Goal: Book appointment/travel/reservation

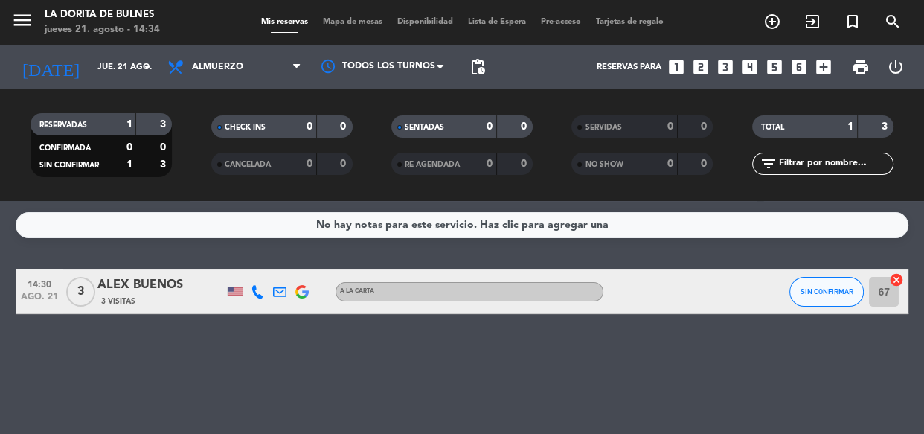
click at [753, 69] on icon "looks_4" at bounding box center [749, 66] width 19 height 19
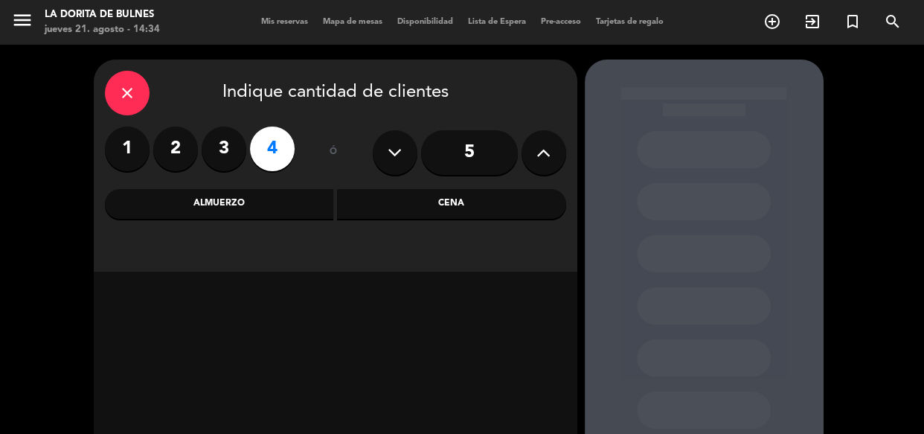
click at [364, 193] on div "Cena" at bounding box center [451, 204] width 229 height 30
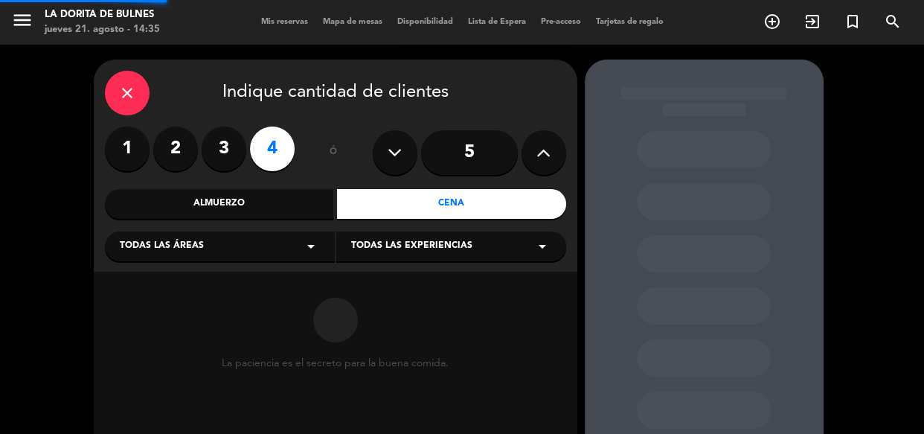
scroll to position [144, 0]
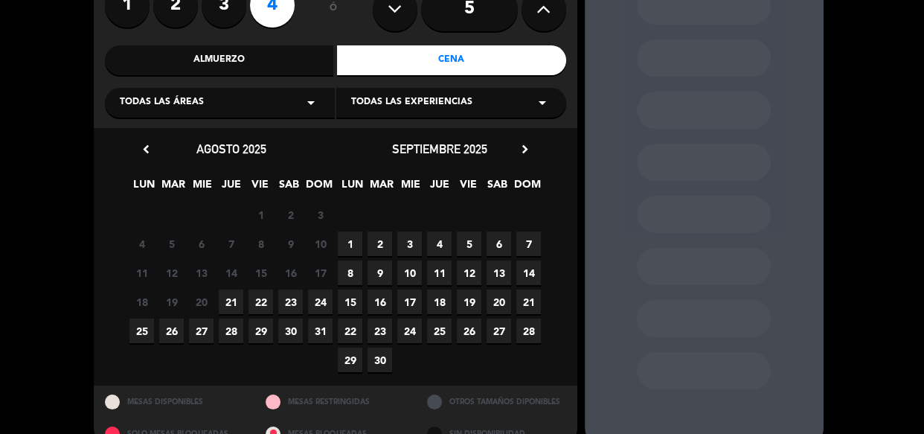
click at [225, 303] on span "21" at bounding box center [231, 301] width 25 height 25
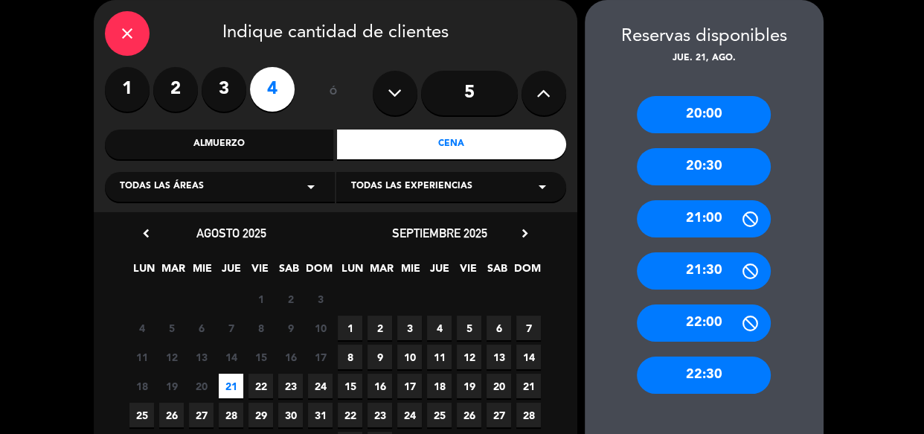
click at [669, 164] on div "20:30" at bounding box center [704, 166] width 134 height 37
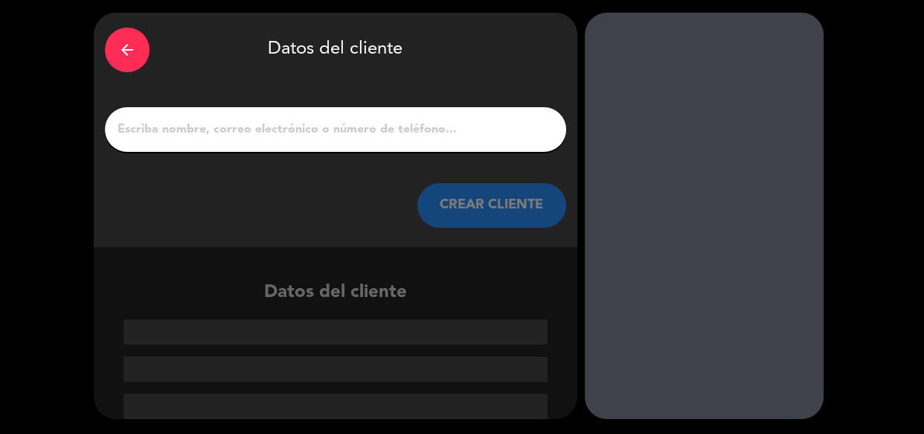
click at [437, 135] on input "1" at bounding box center [335, 129] width 439 height 21
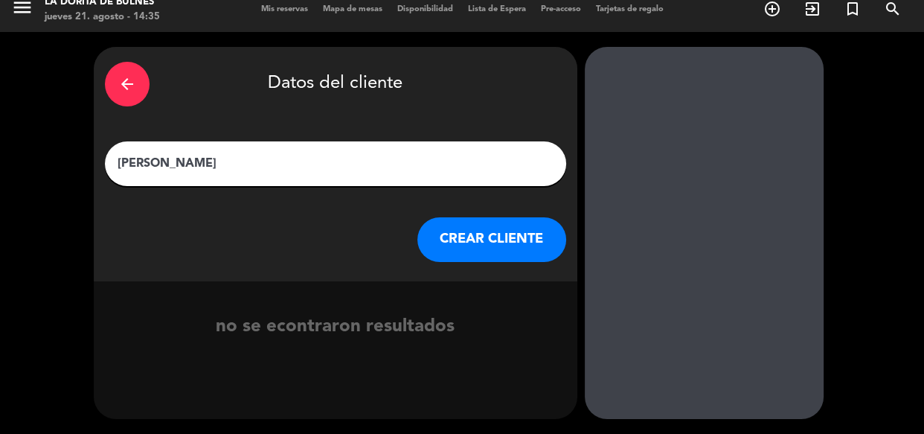
click at [161, 162] on input "[PERSON_NAME]" at bounding box center [335, 163] width 439 height 21
type input "[PERSON_NAME]"
click at [460, 242] on button "CREAR CLIENTE" at bounding box center [491, 239] width 149 height 45
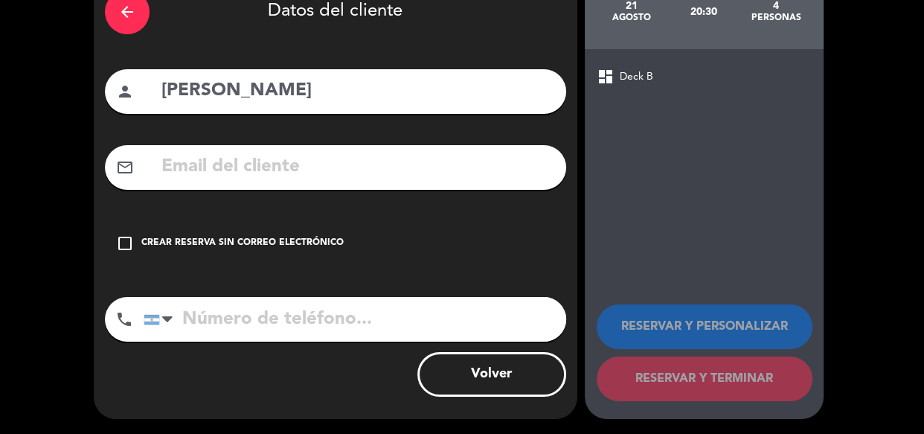
click at [164, 253] on div "check_box_outline_blank Crear reserva sin correo electrónico" at bounding box center [335, 243] width 461 height 45
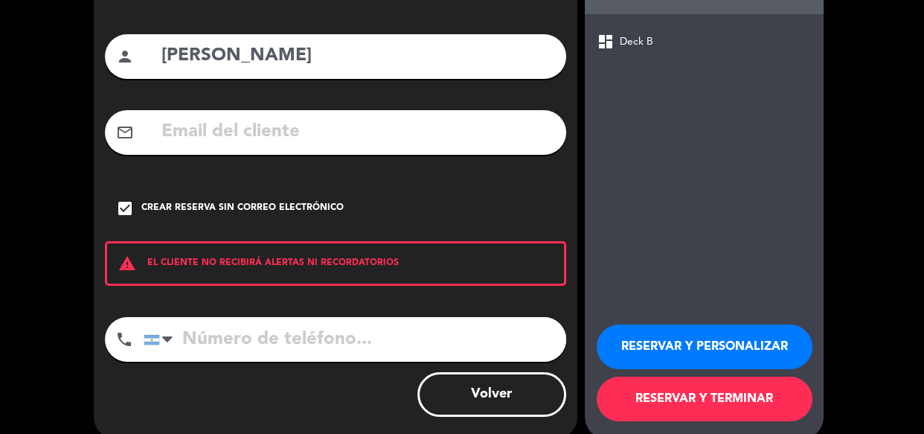
scroll to position [140, 0]
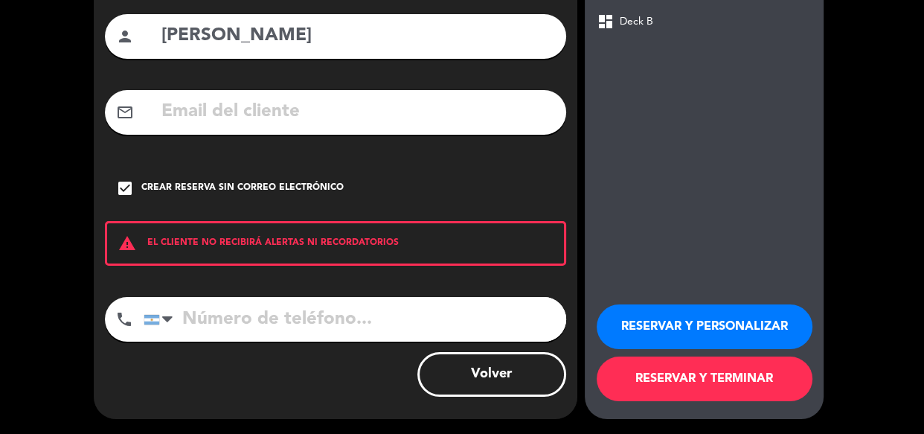
click at [638, 329] on button "RESERVAR Y PERSONALIZAR" at bounding box center [704, 326] width 216 height 45
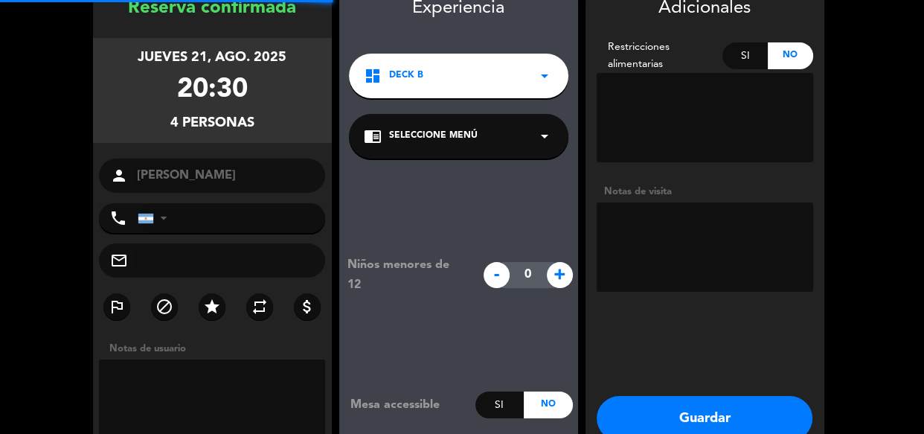
scroll to position [59, 0]
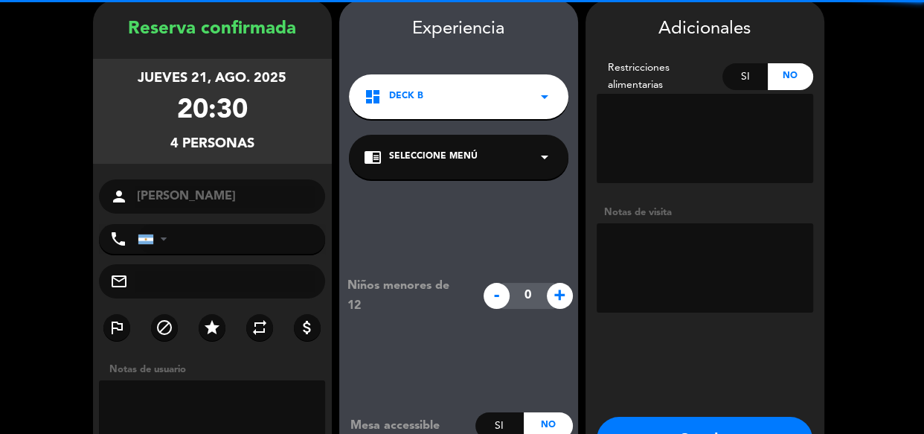
click at [664, 231] on textarea at bounding box center [704, 267] width 216 height 89
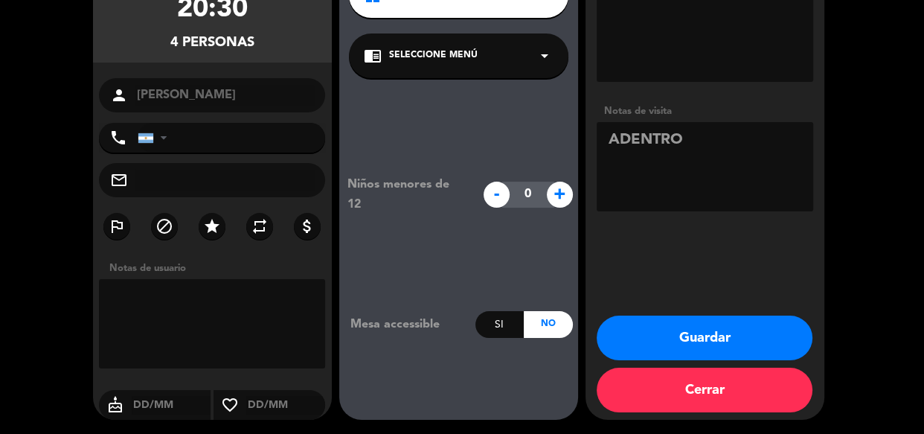
scroll to position [161, 0]
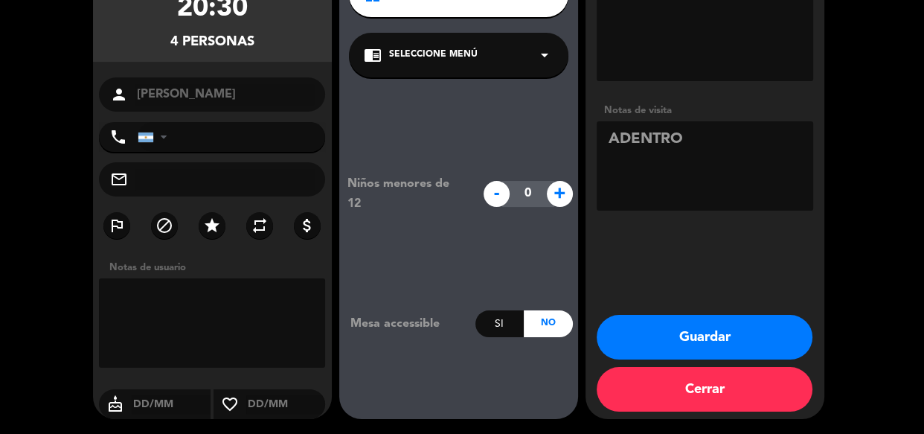
type textarea "ADENTRO"
click at [692, 344] on button "Guardar" at bounding box center [704, 337] width 216 height 45
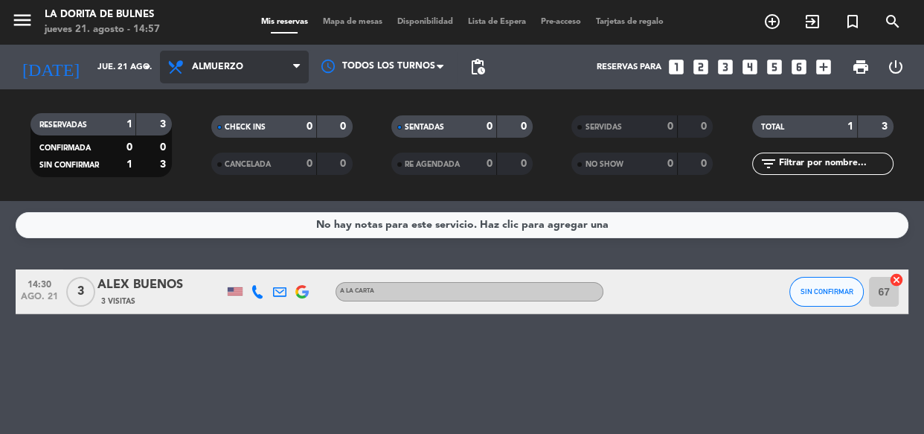
click at [248, 74] on span "Almuerzo" at bounding box center [234, 67] width 149 height 33
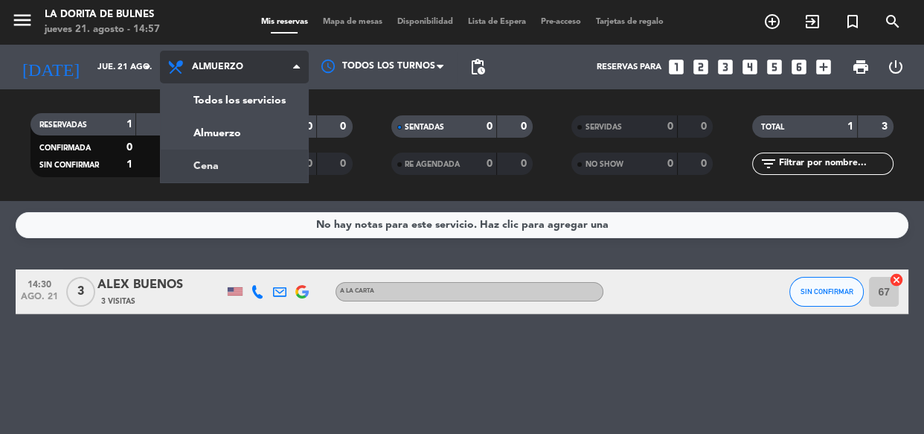
click at [274, 167] on div "menu La [PERSON_NAME] jueves 21. agosto - 14:57 Mis reservas Mapa de mesas Disp…" at bounding box center [462, 100] width 924 height 201
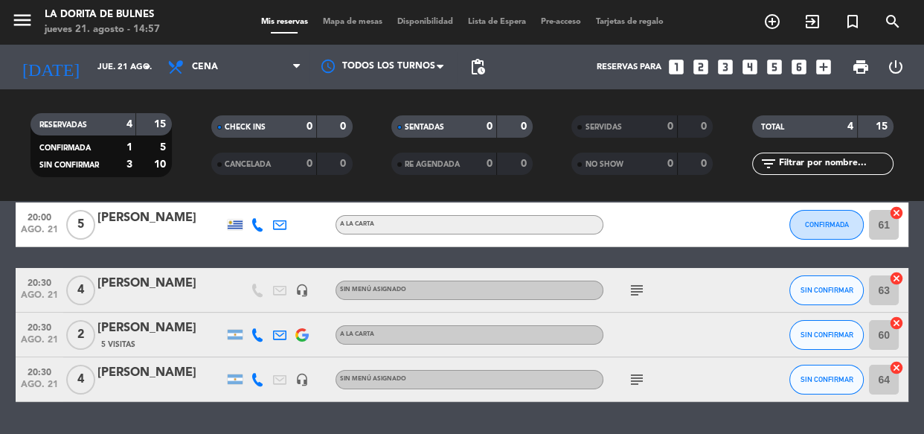
scroll to position [67, 0]
click at [858, 74] on span "print" at bounding box center [861, 67] width 18 height 18
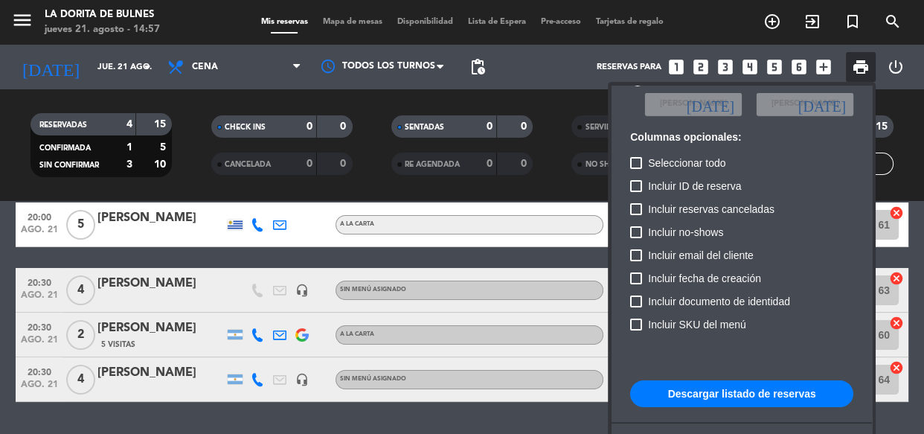
scroll to position [90, 0]
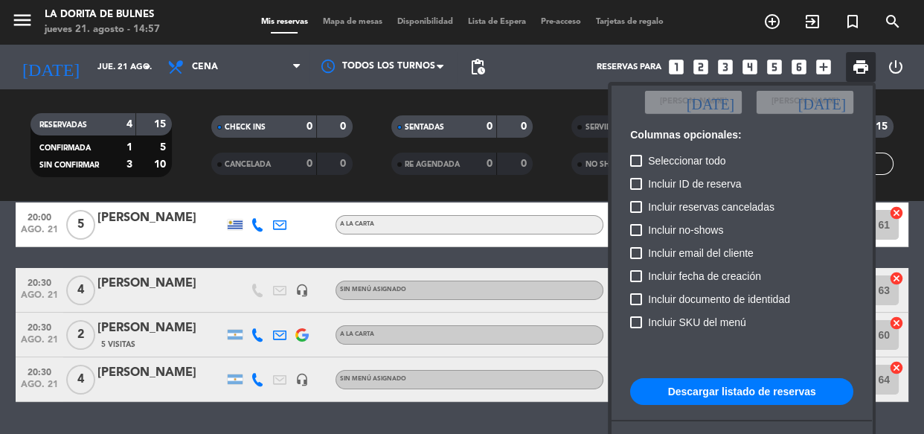
click at [751, 393] on button "Descargar listado de reservas" at bounding box center [741, 391] width 223 height 27
click at [390, 260] on div at bounding box center [462, 217] width 924 height 434
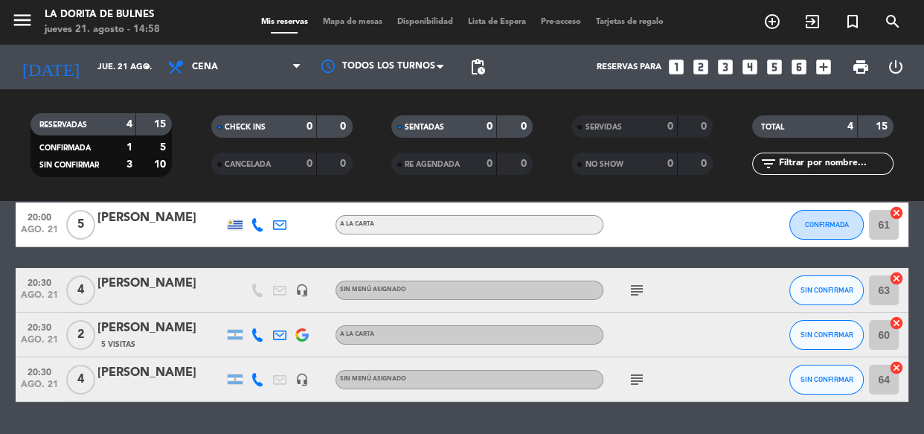
click at [560, 173] on filter-checkbox "NO SHOW 0 0" at bounding box center [642, 163] width 180 height 22
